Goal: Check status: Check status

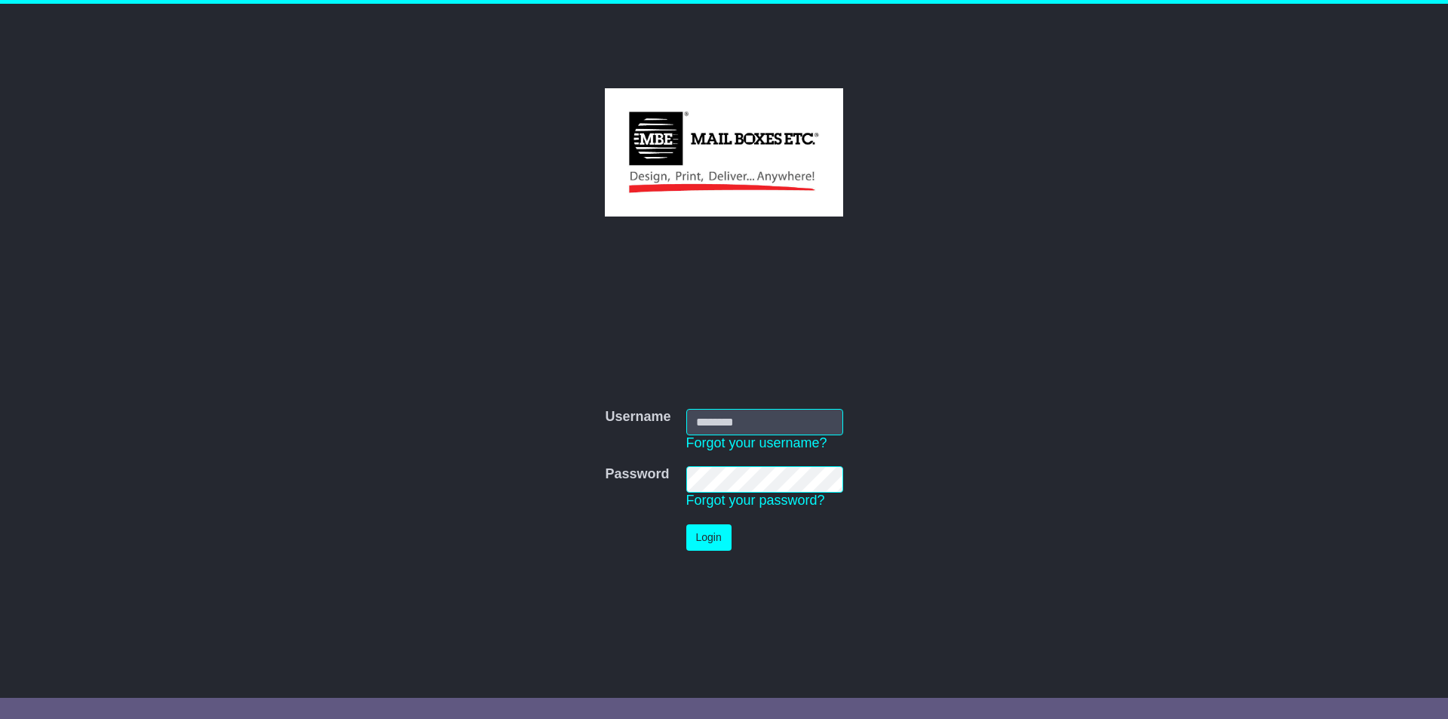
type input "**********"
click at [707, 542] on button "Login" at bounding box center [708, 537] width 45 height 26
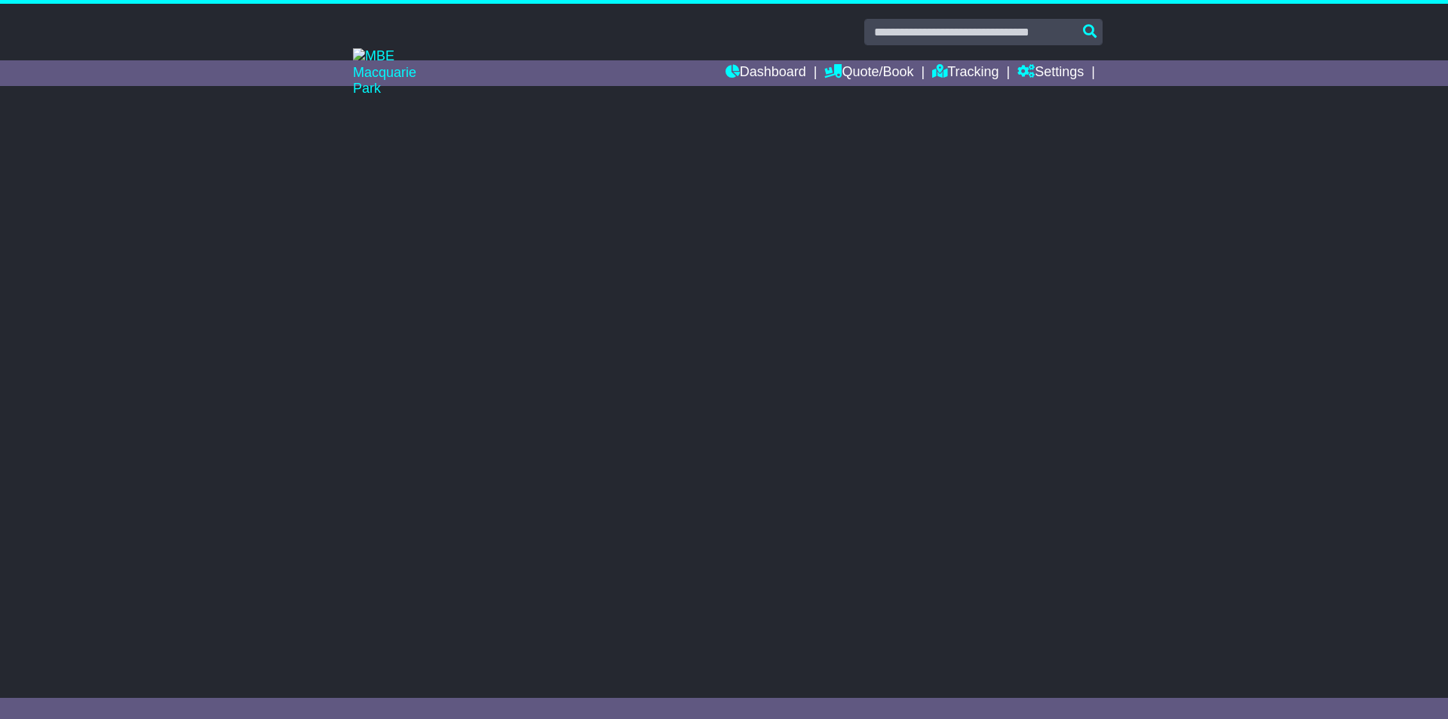
select select "**"
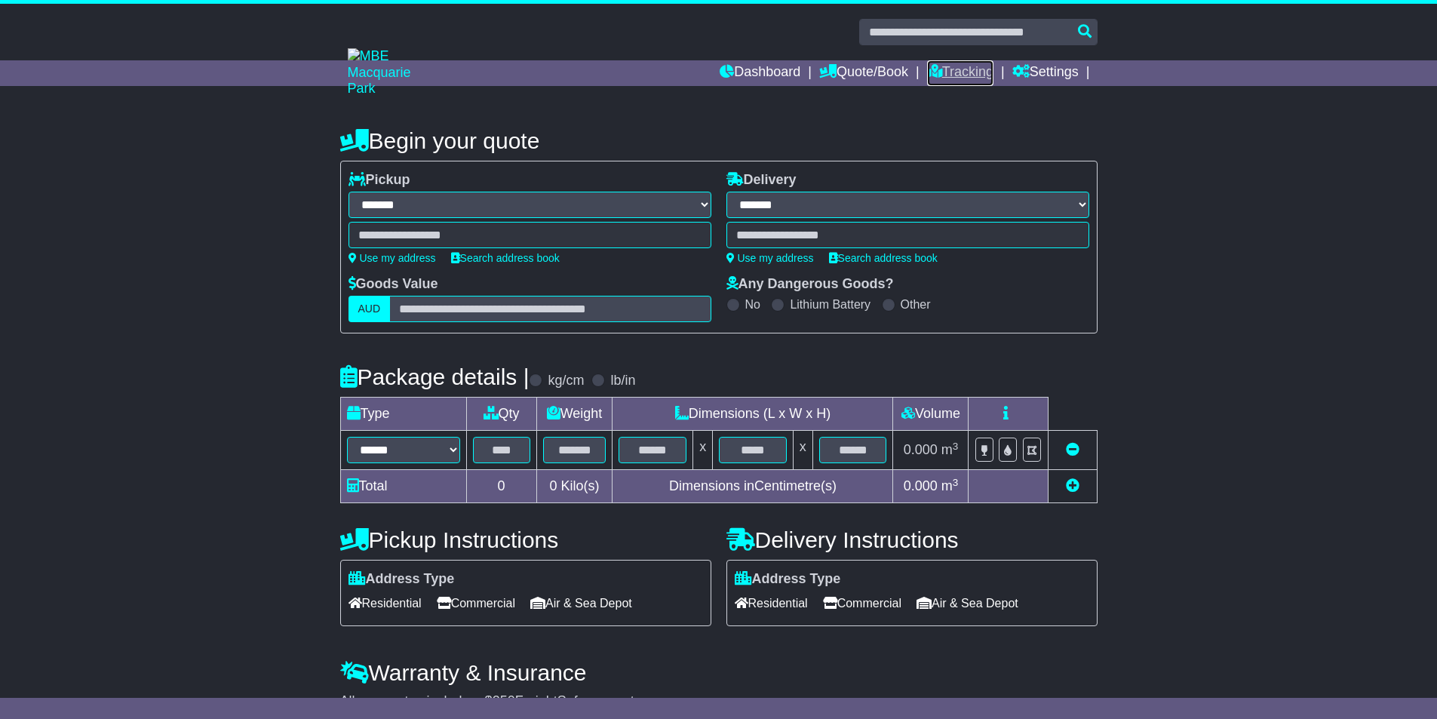
click at [956, 73] on link "Tracking" at bounding box center [960, 73] width 66 height 26
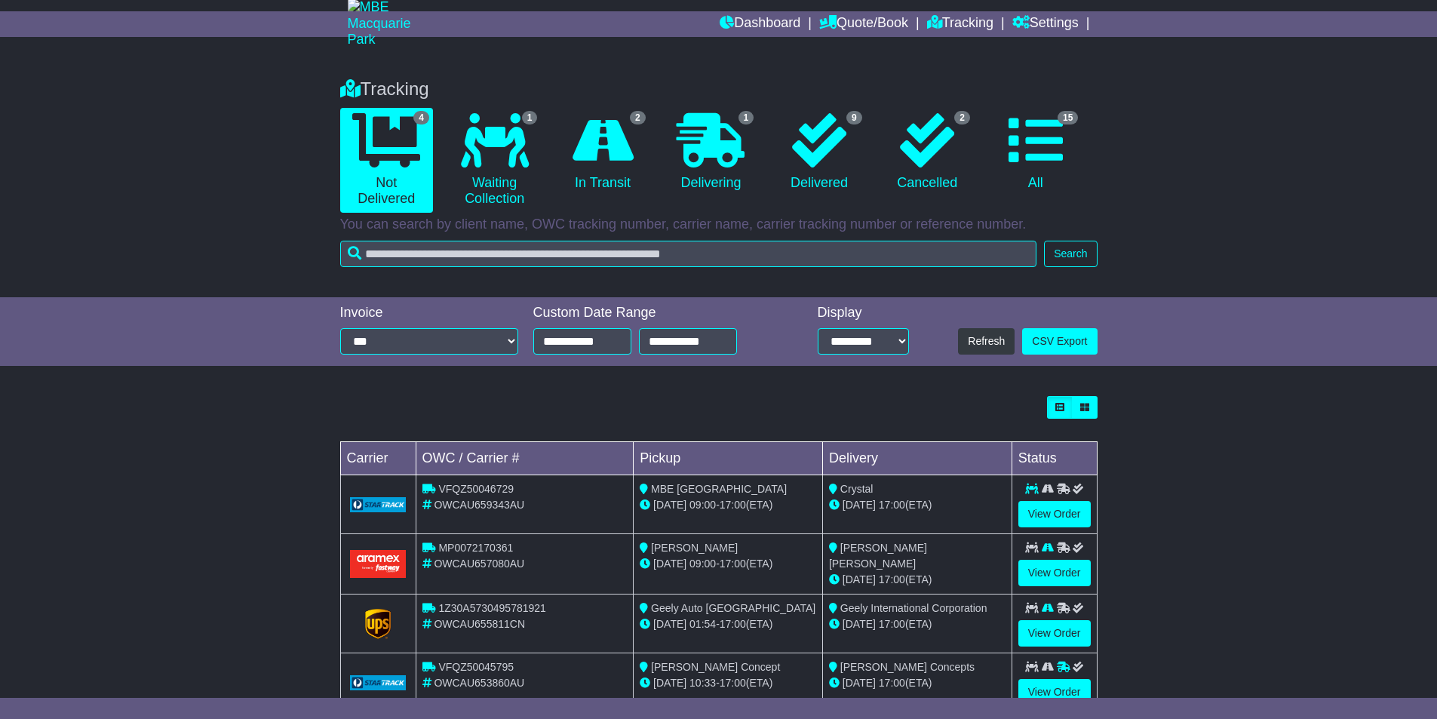
scroll to position [94, 0]
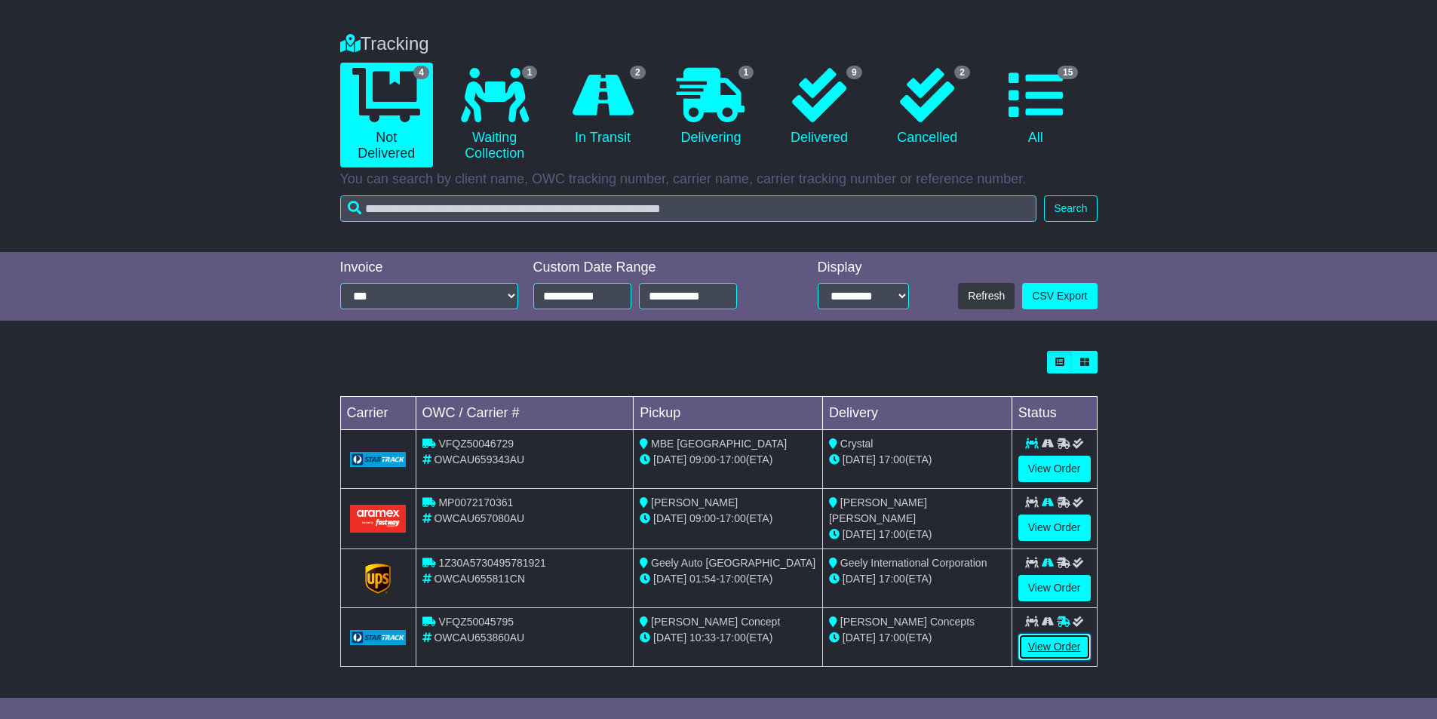
click at [1054, 641] on link "View Order" at bounding box center [1054, 647] width 72 height 26
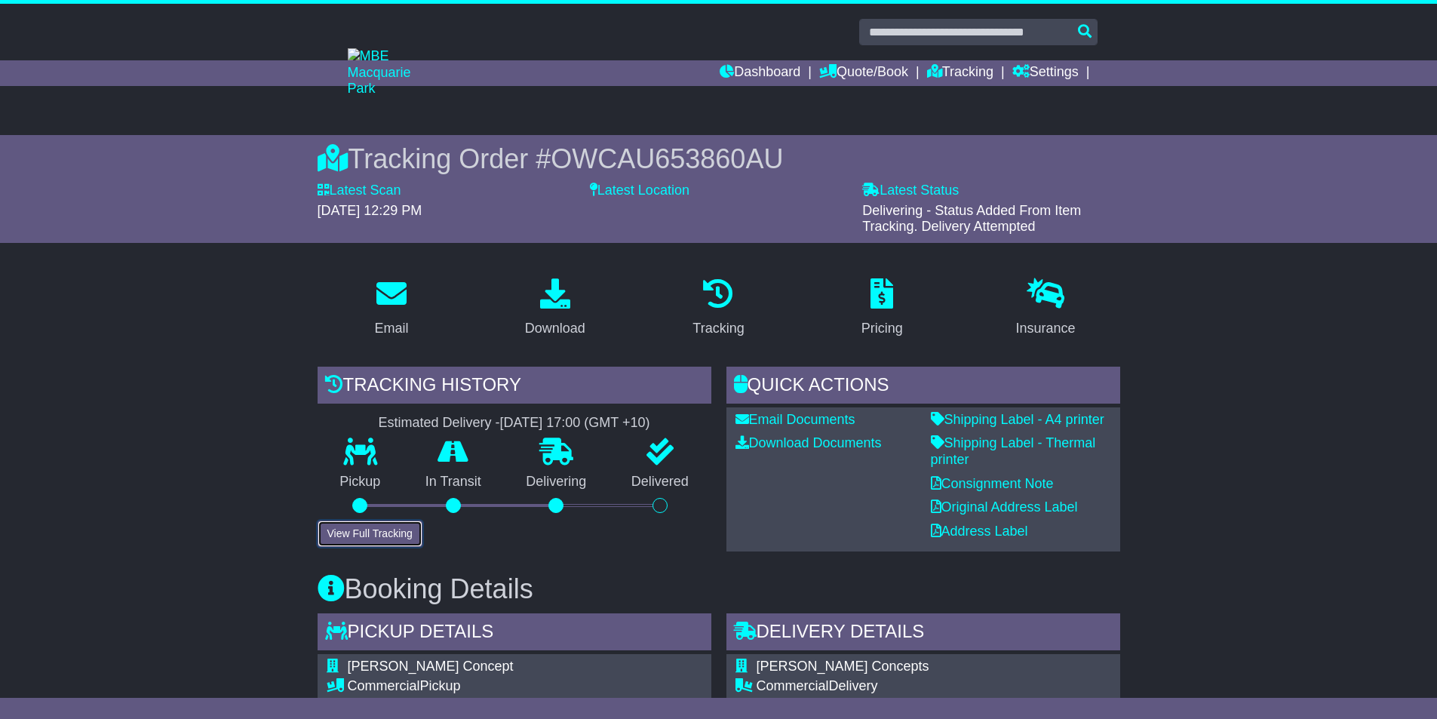
click at [413, 540] on button "View Full Tracking" at bounding box center [370, 533] width 105 height 26
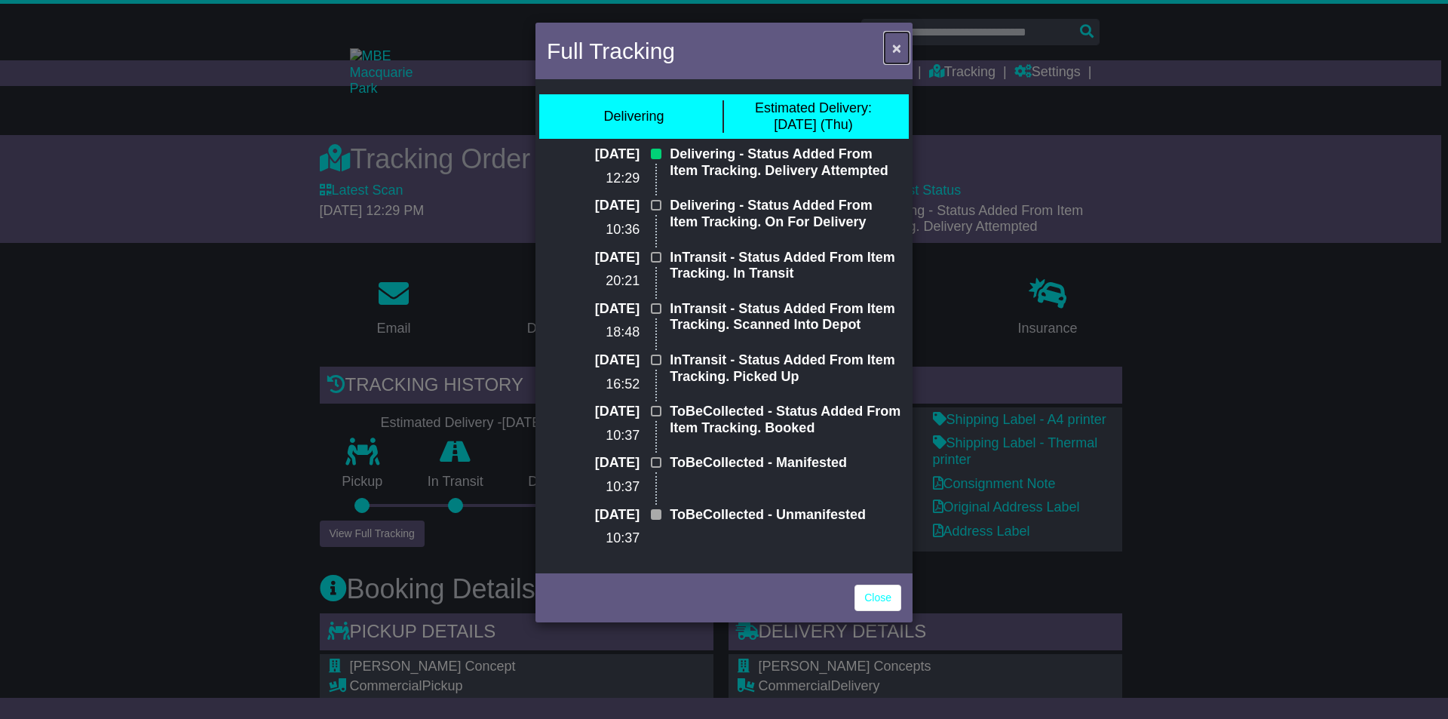
click at [897, 48] on span "×" at bounding box center [896, 47] width 9 height 17
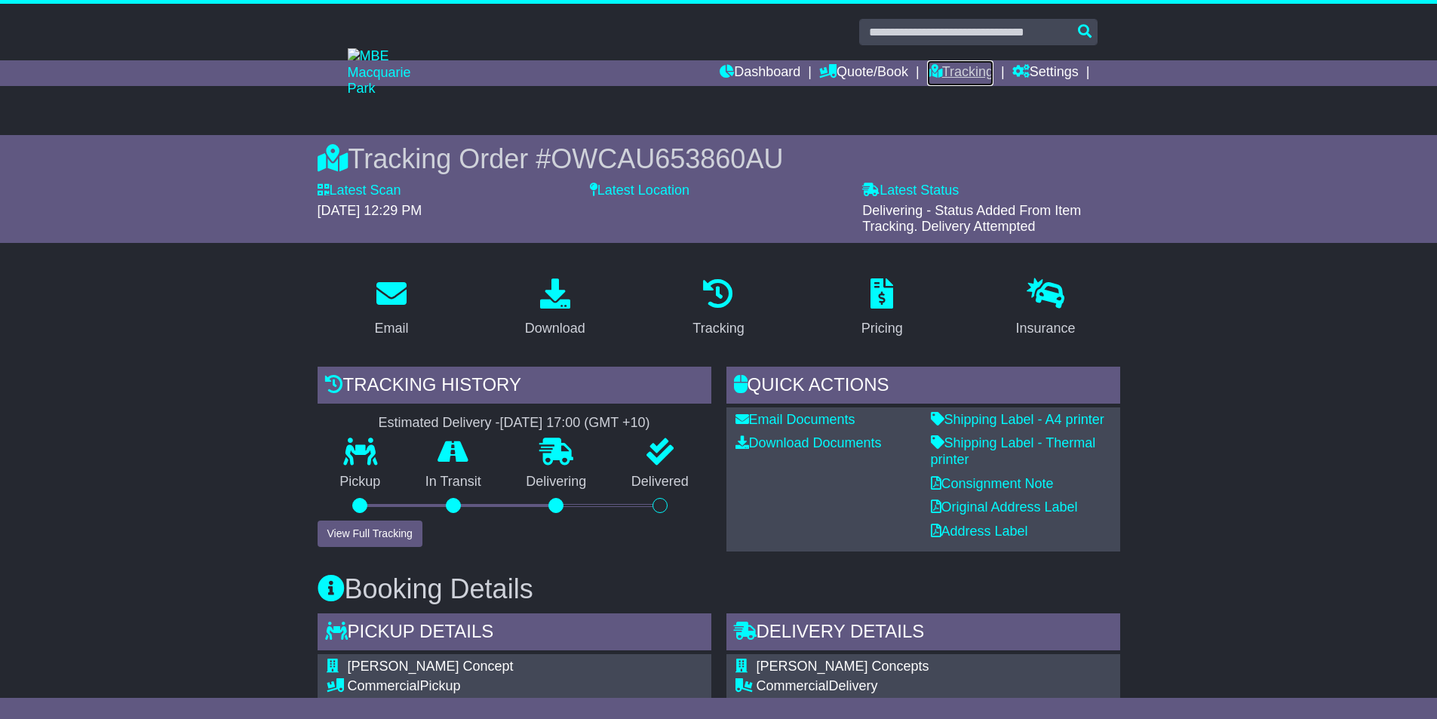
click at [957, 72] on link "Tracking" at bounding box center [960, 73] width 66 height 26
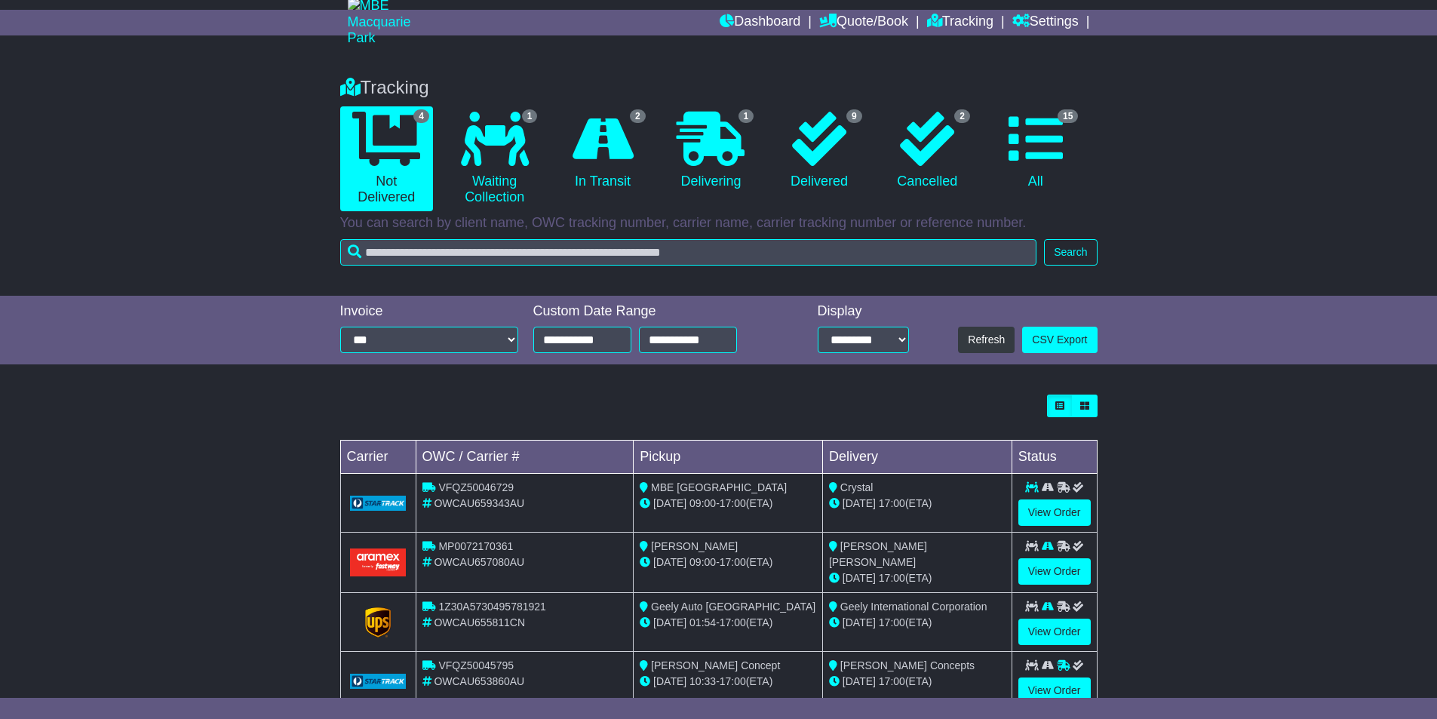
scroll to position [94, 0]
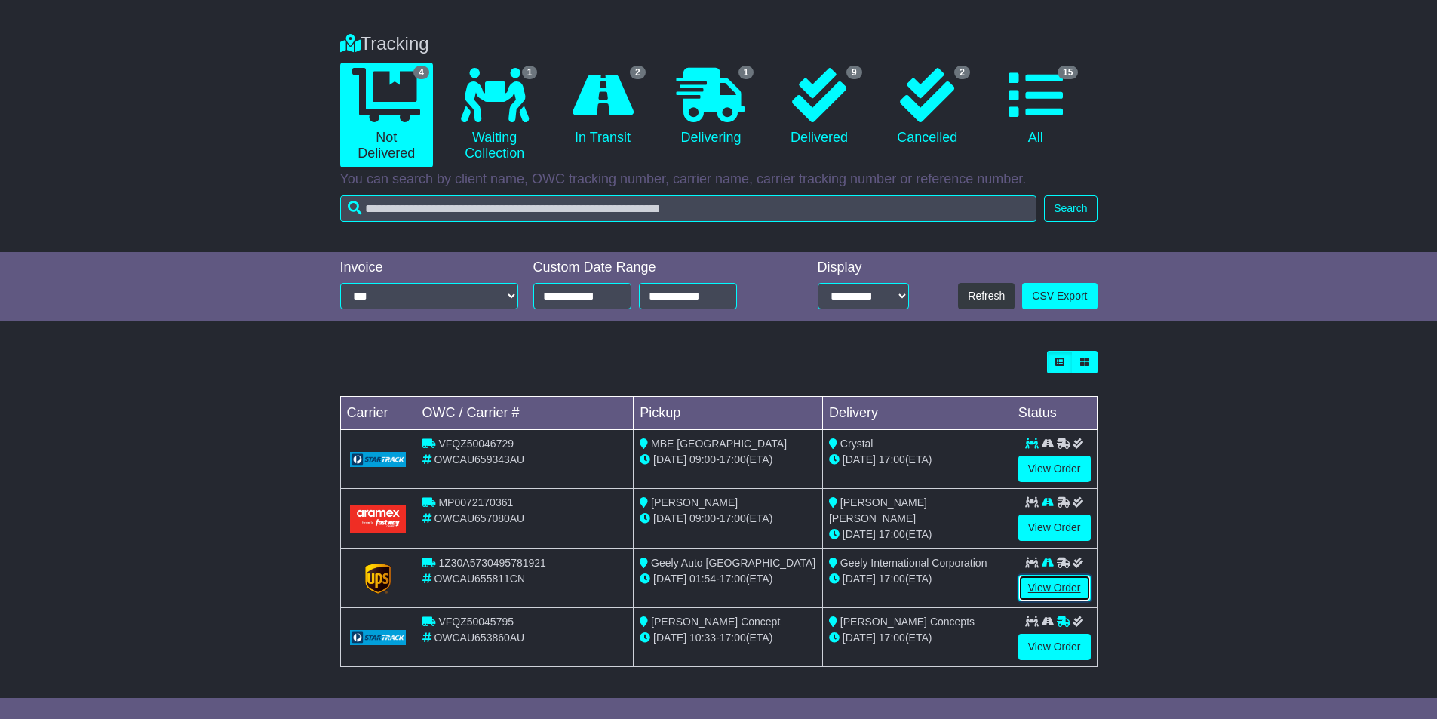
click at [1051, 583] on link "View Order" at bounding box center [1054, 588] width 72 height 26
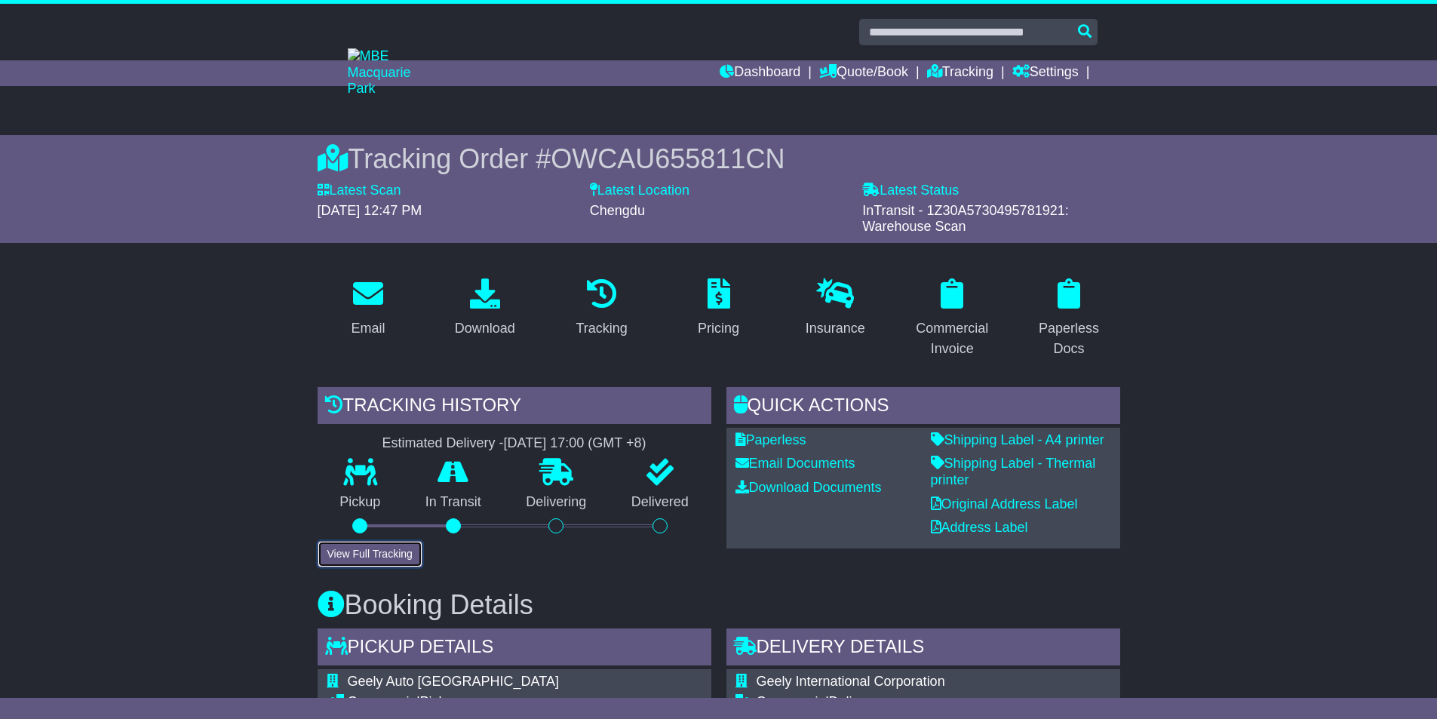
click at [401, 553] on button "View Full Tracking" at bounding box center [370, 554] width 105 height 26
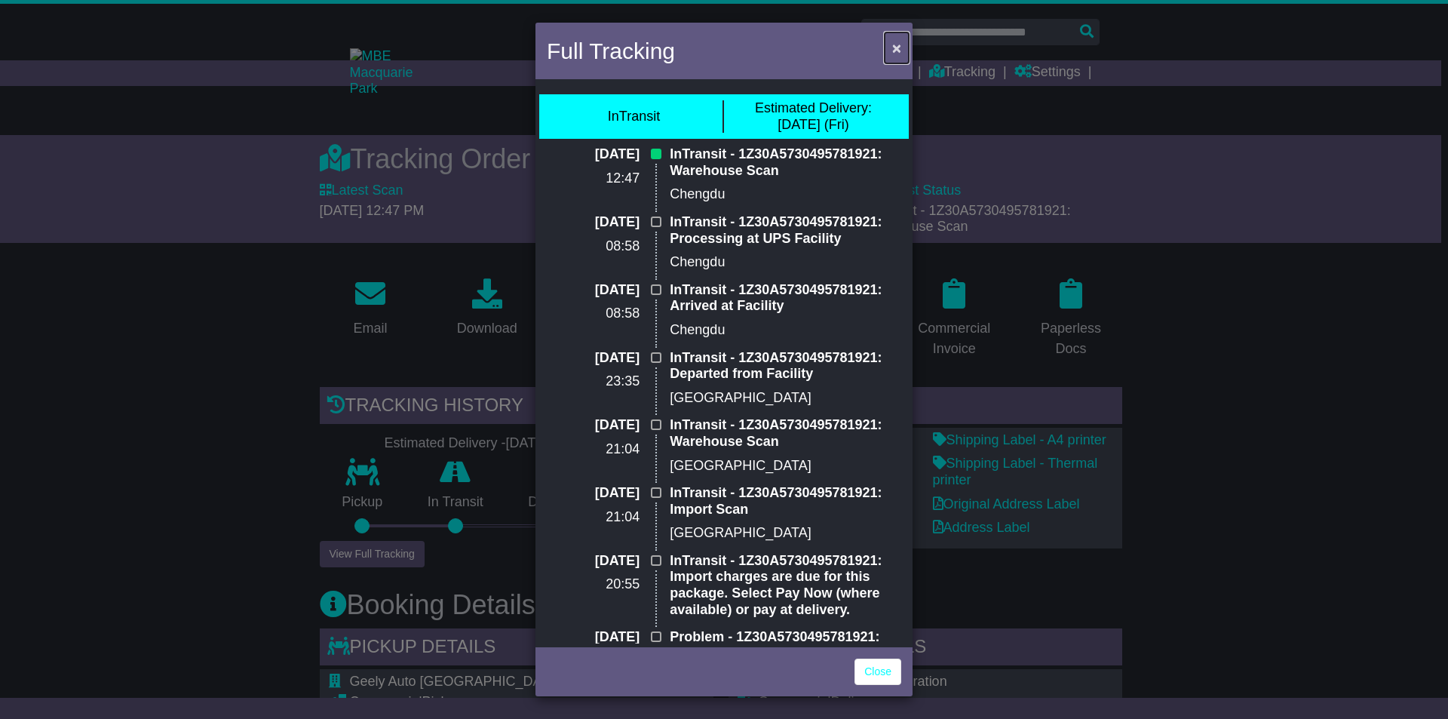
click at [895, 49] on span "×" at bounding box center [896, 47] width 9 height 17
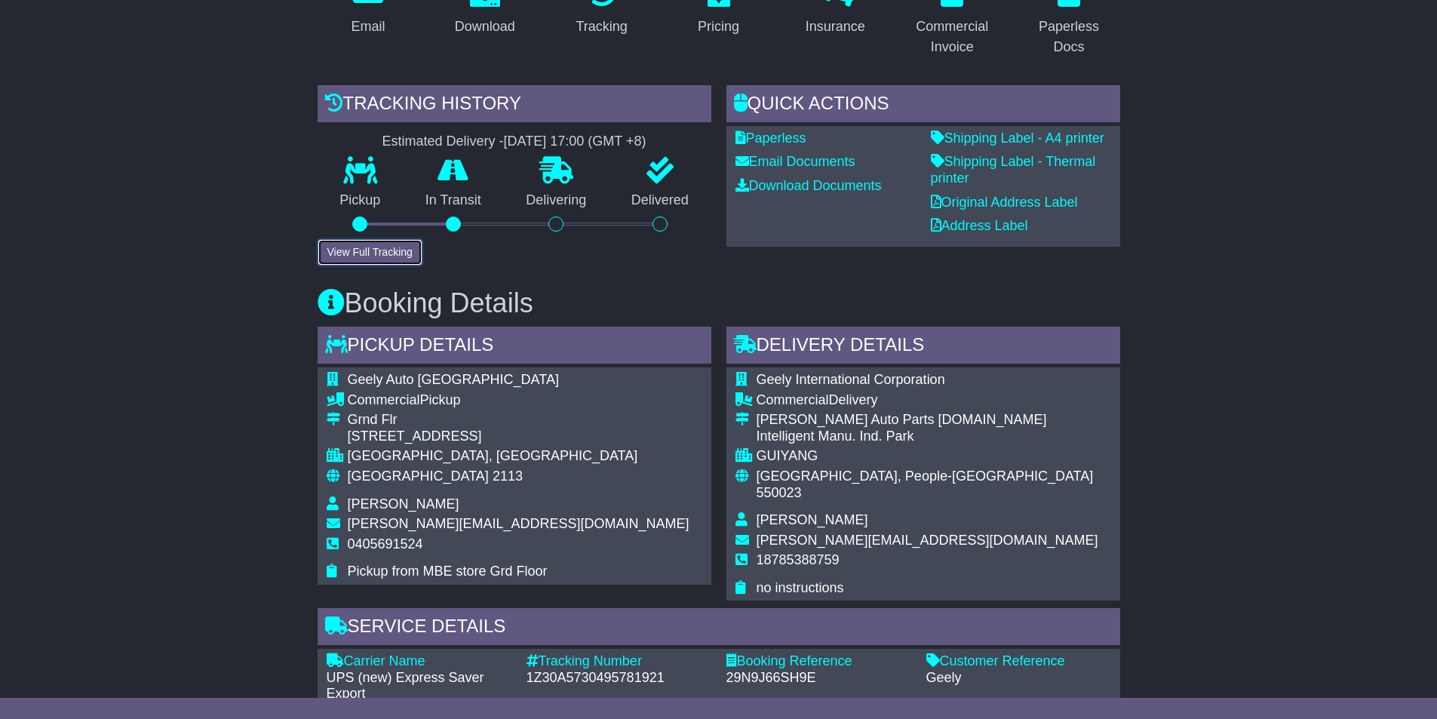
scroll to position [603, 0]
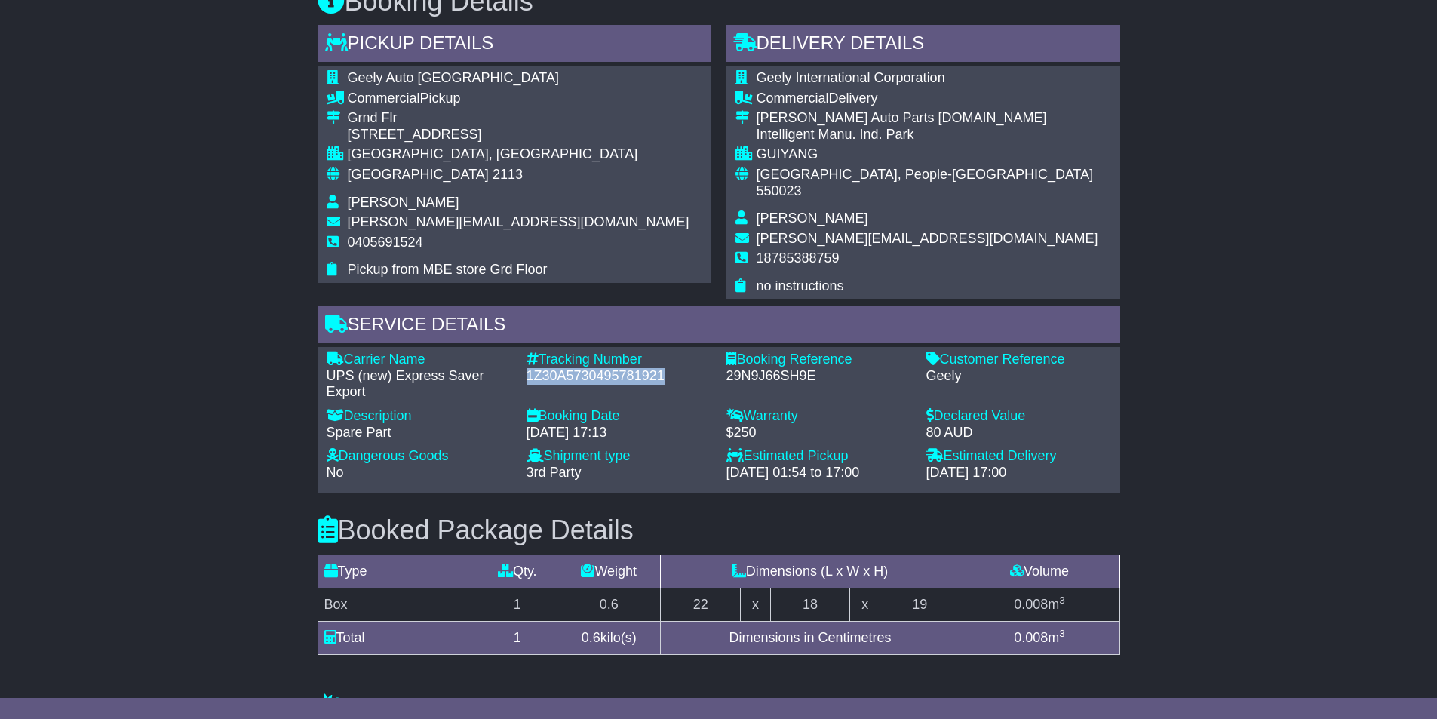
drag, startPoint x: 663, startPoint y: 358, endPoint x: 523, endPoint y: 361, distance: 139.5
click at [523, 361] on div "Tracking Number - 1Z30A5730495781921" at bounding box center [619, 375] width 200 height 49
copy div "1Z30A5730495781921"
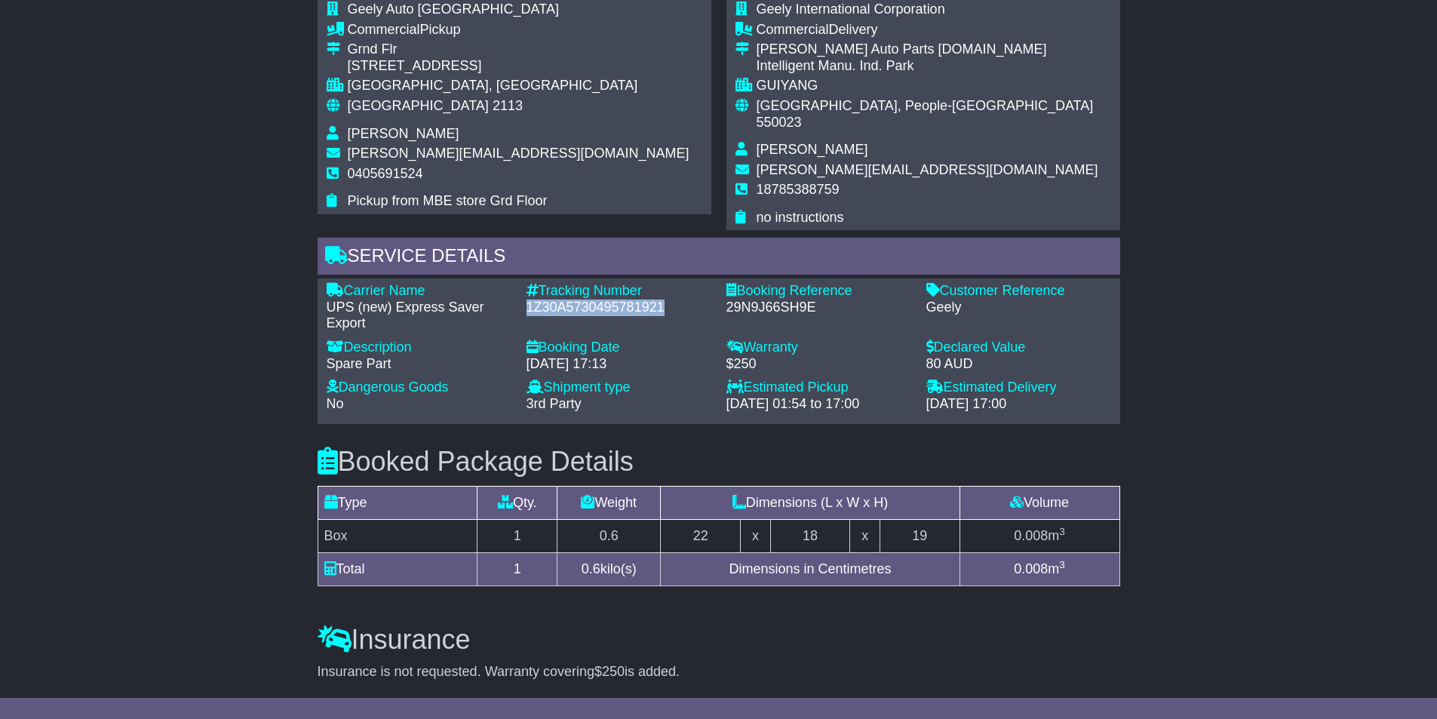
scroll to position [679, 0]
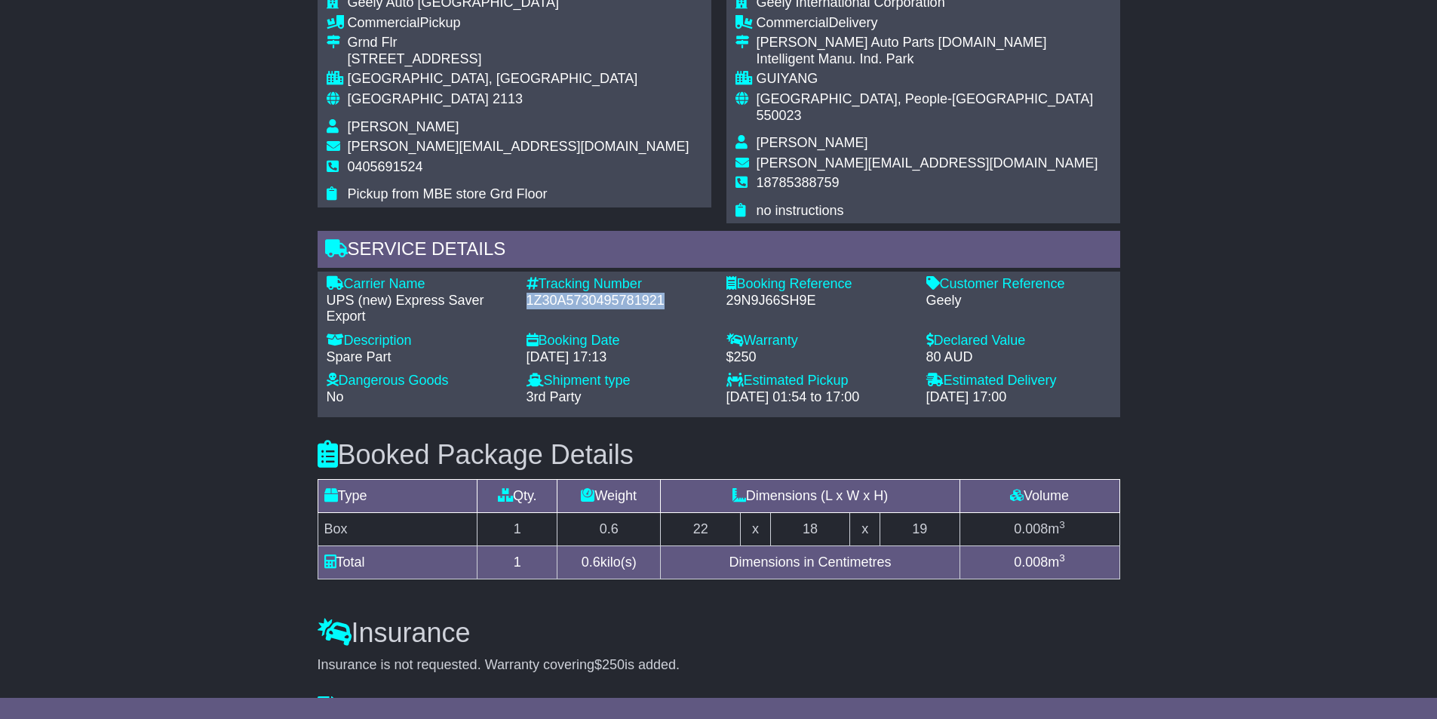
copy div "1Z30A5730495781921"
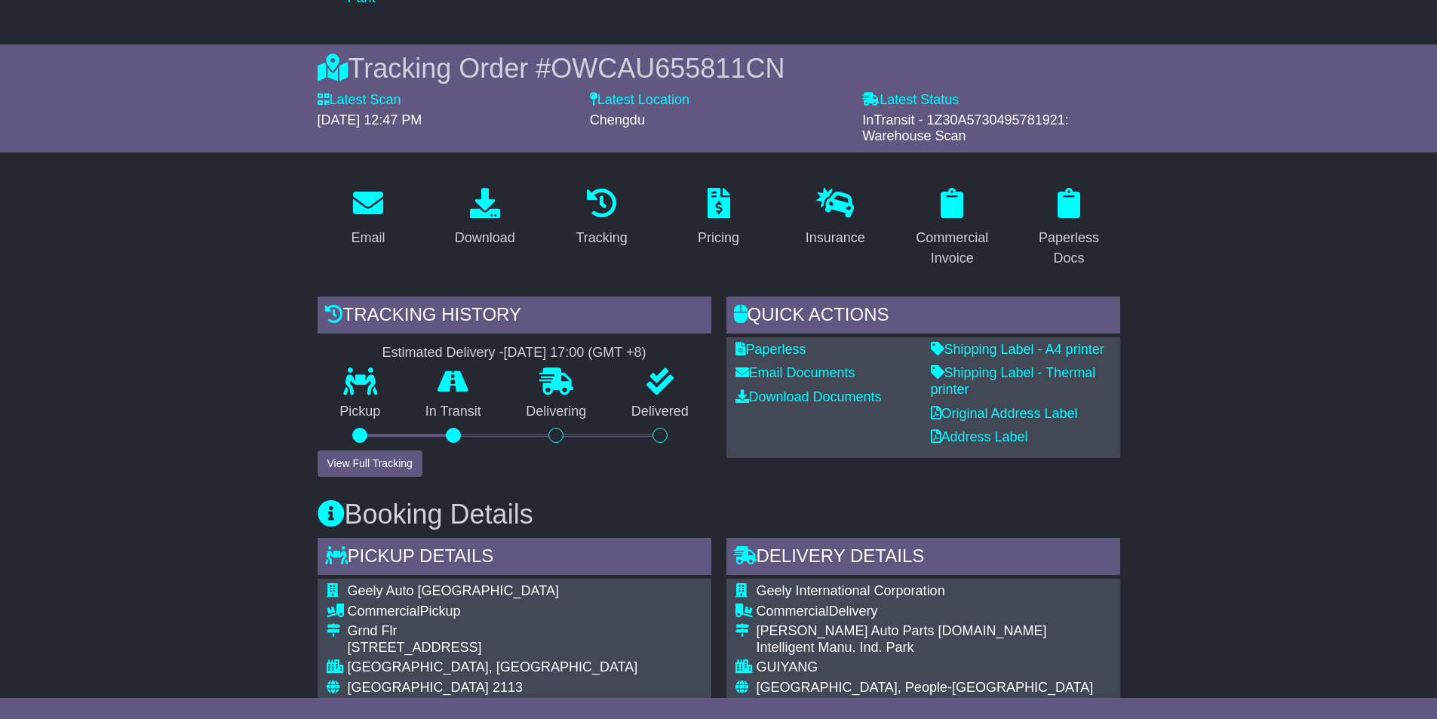
scroll to position [0, 0]
